Goal: Use online tool/utility: Use online tool/utility

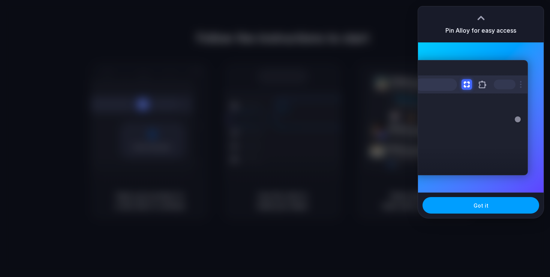
click at [496, 209] on button "Got it" at bounding box center [481, 205] width 117 height 16
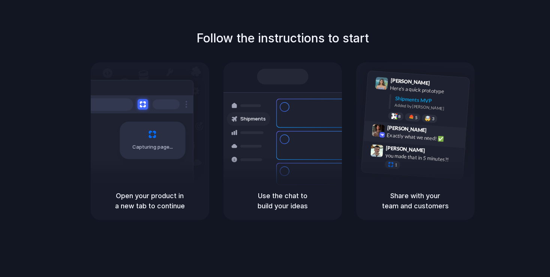
click at [451, 142] on div "Max Meyer 9:42 AM Exactly what we need! ✅" at bounding box center [423, 135] width 78 height 20
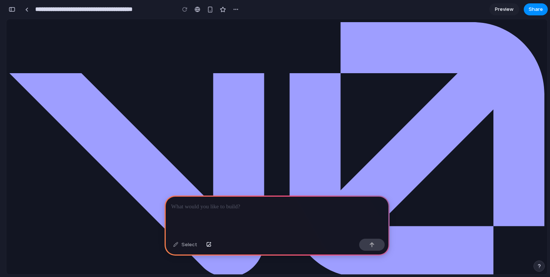
scroll to position [0, 7]
drag, startPoint x: 169, startPoint y: 113, endPoint x: 0, endPoint y: 117, distance: 169.1
drag, startPoint x: 174, startPoint y: 107, endPoint x: 143, endPoint y: 105, distance: 30.8
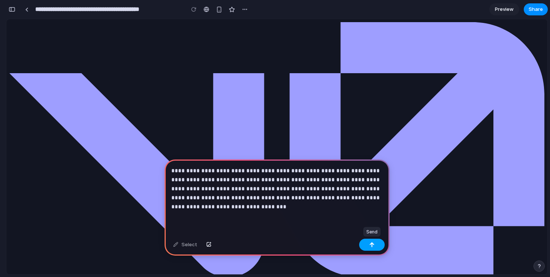
click at [373, 248] on button "button" at bounding box center [371, 244] width 25 height 12
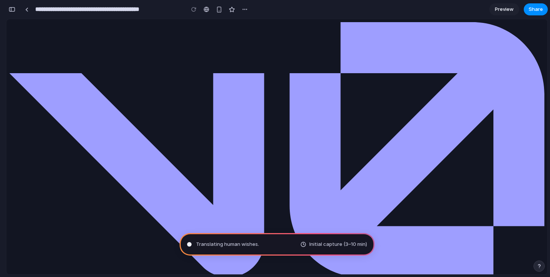
type input "**********"
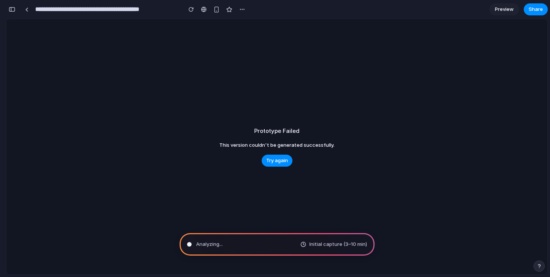
scroll to position [0, 0]
click at [282, 163] on span "Try again" at bounding box center [277, 160] width 22 height 7
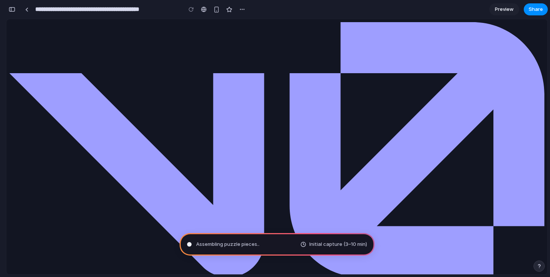
click at [273, 236] on div "Assembling puzzle pieces .. Initial capture (3–10 min)" at bounding box center [277, 244] width 195 height 22
click at [277, 243] on div "Assembling puzzle pieces ... Initial capture (3–10 min)" at bounding box center [277, 244] width 195 height 22
